Goal: Navigation & Orientation: Find specific page/section

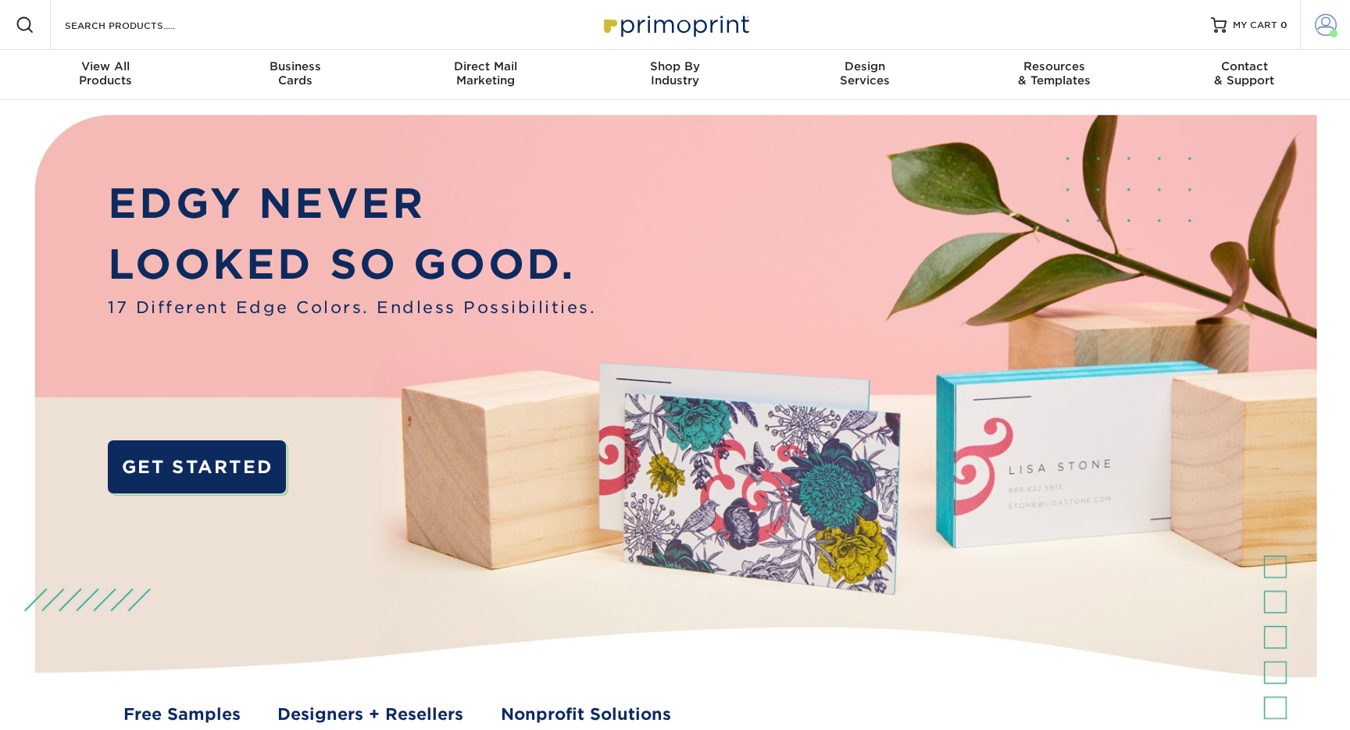
click at [1328, 23] on span at bounding box center [1326, 25] width 22 height 22
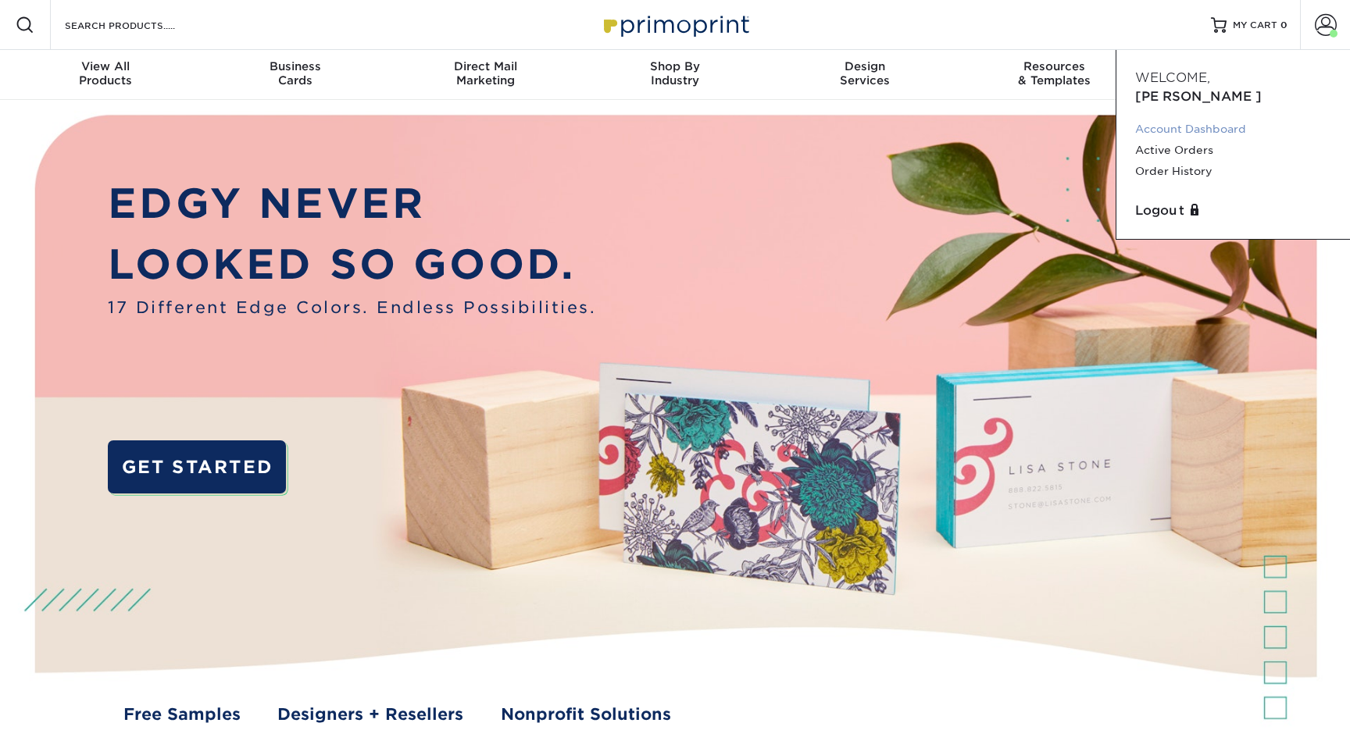
click at [1192, 119] on link "Account Dashboard" at bounding box center [1233, 129] width 196 height 21
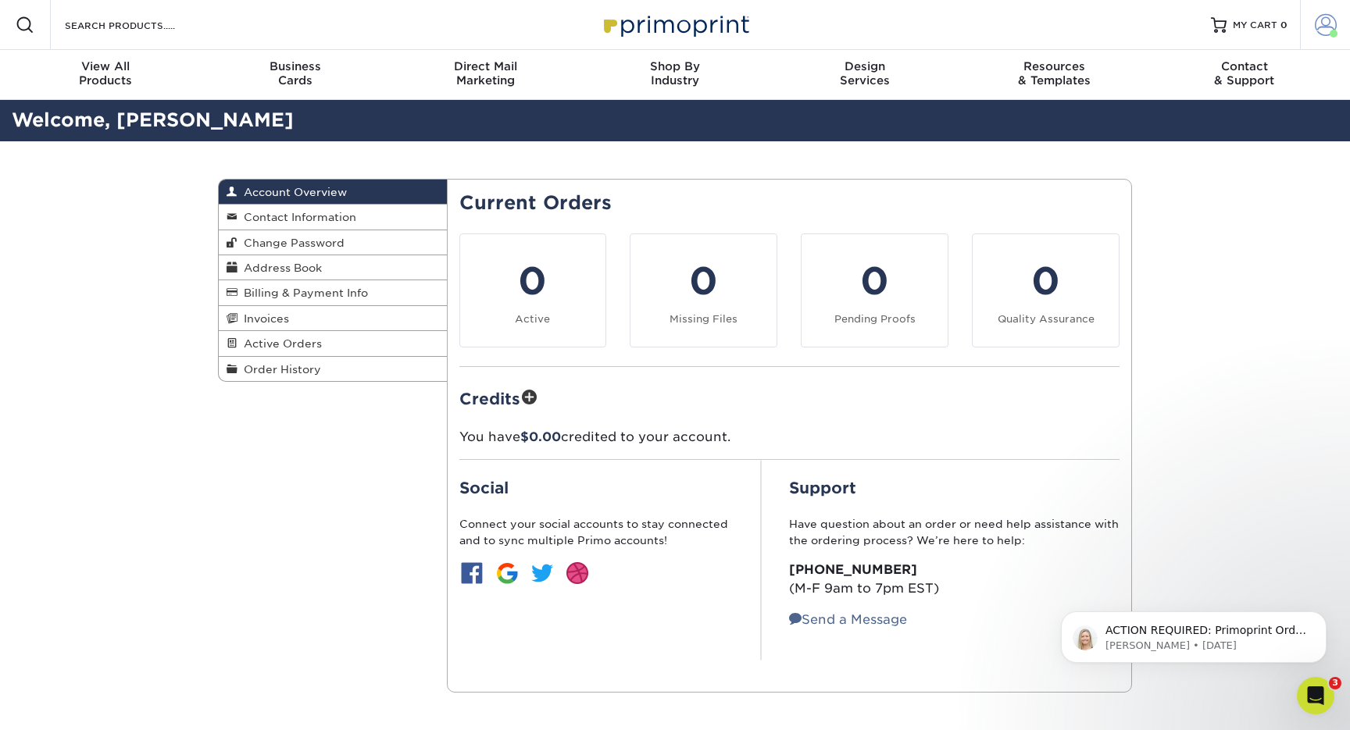
click at [1313, 40] on link "Account" at bounding box center [1325, 25] width 50 height 50
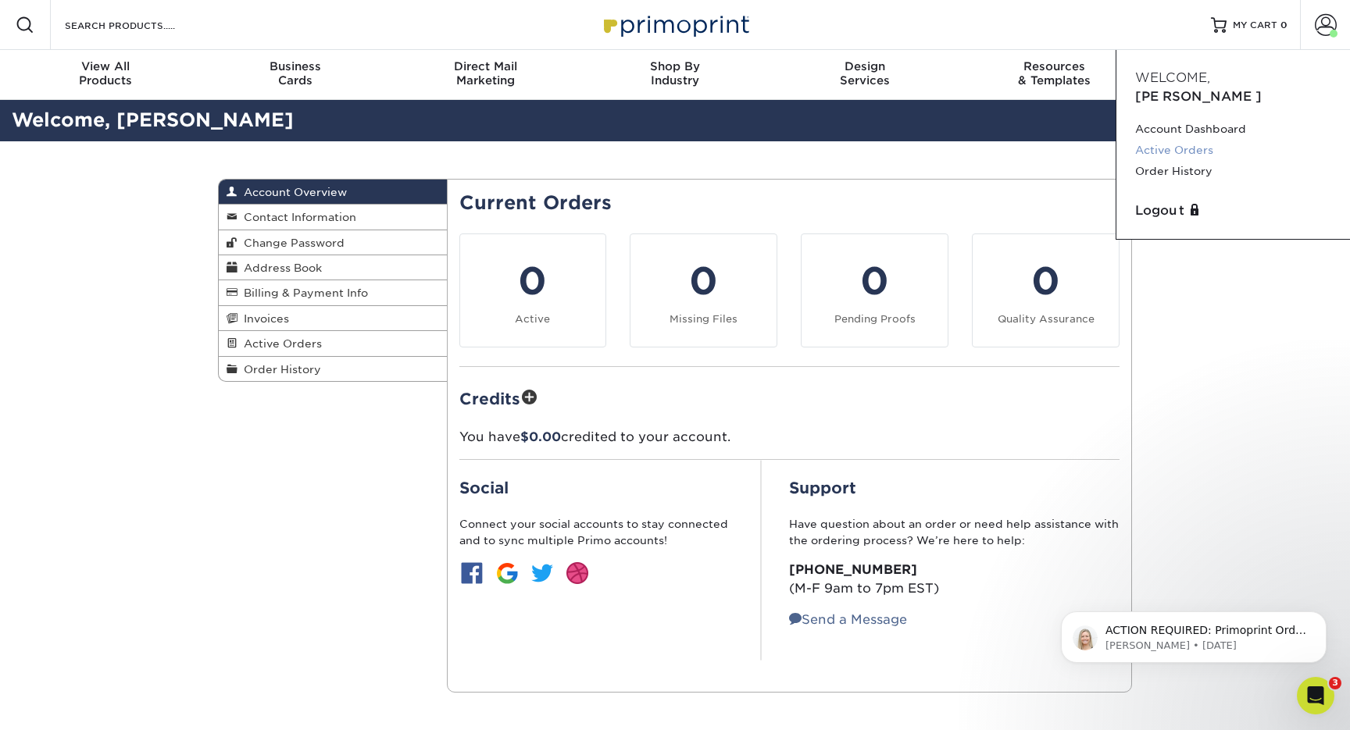
click at [1181, 140] on link "Active Orders" at bounding box center [1233, 150] width 196 height 21
click at [1188, 119] on link "Account Dashboard" at bounding box center [1233, 129] width 196 height 21
